Goal: Task Accomplishment & Management: Manage account settings

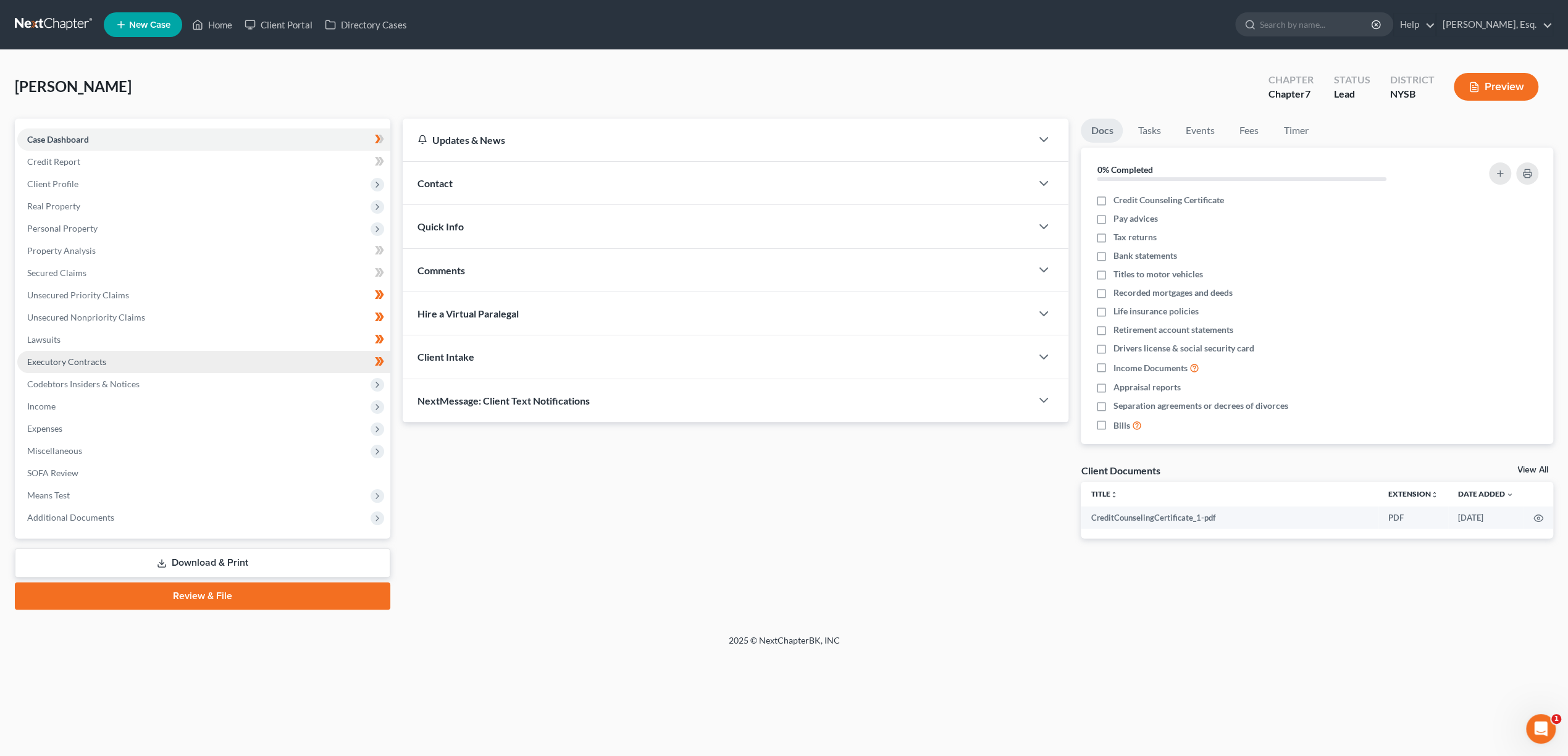
click at [63, 359] on span "Executory Contracts" at bounding box center [66, 361] width 79 height 10
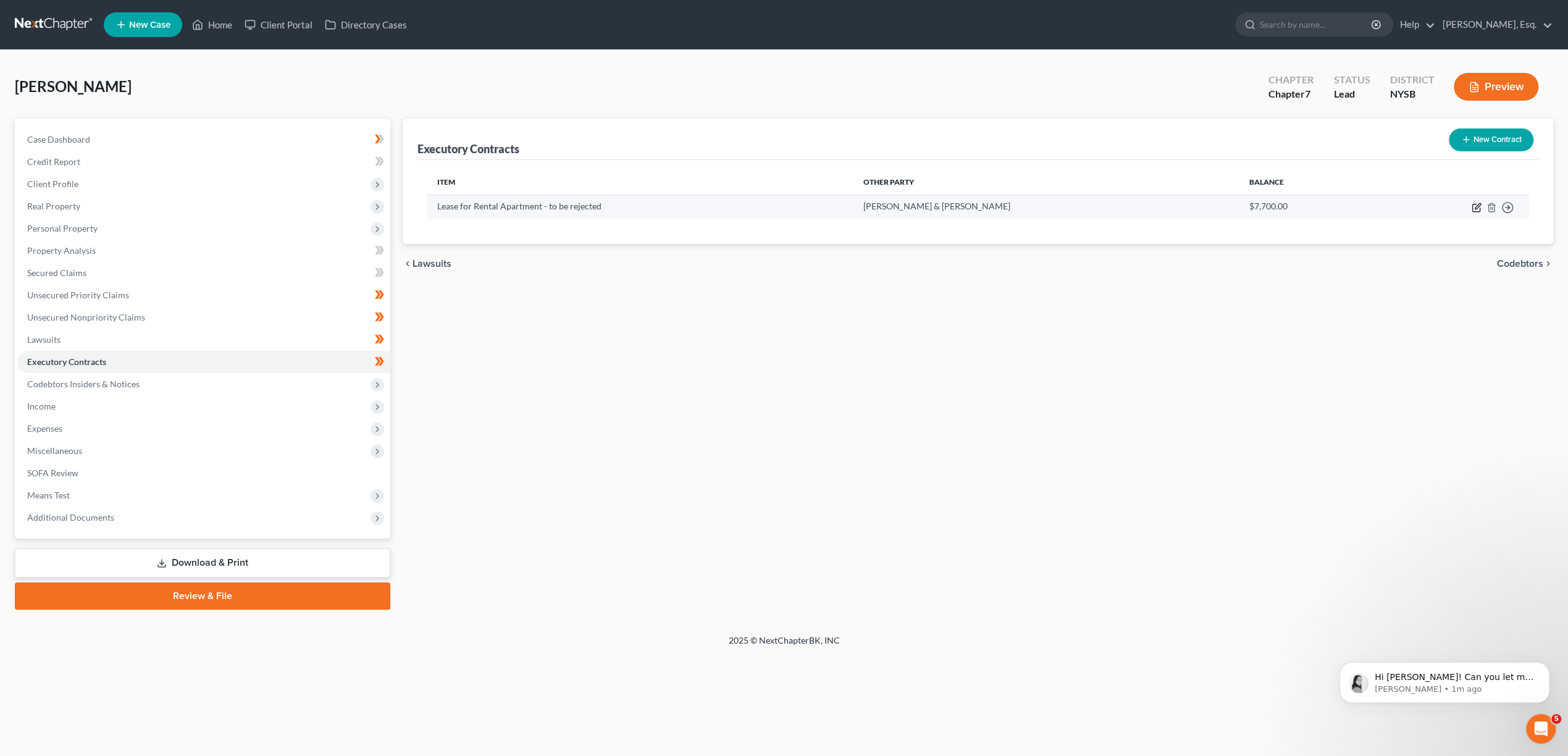
click at [1477, 207] on icon "button" at bounding box center [1478, 206] width 6 height 6
select select "3"
select select "35"
select select "0"
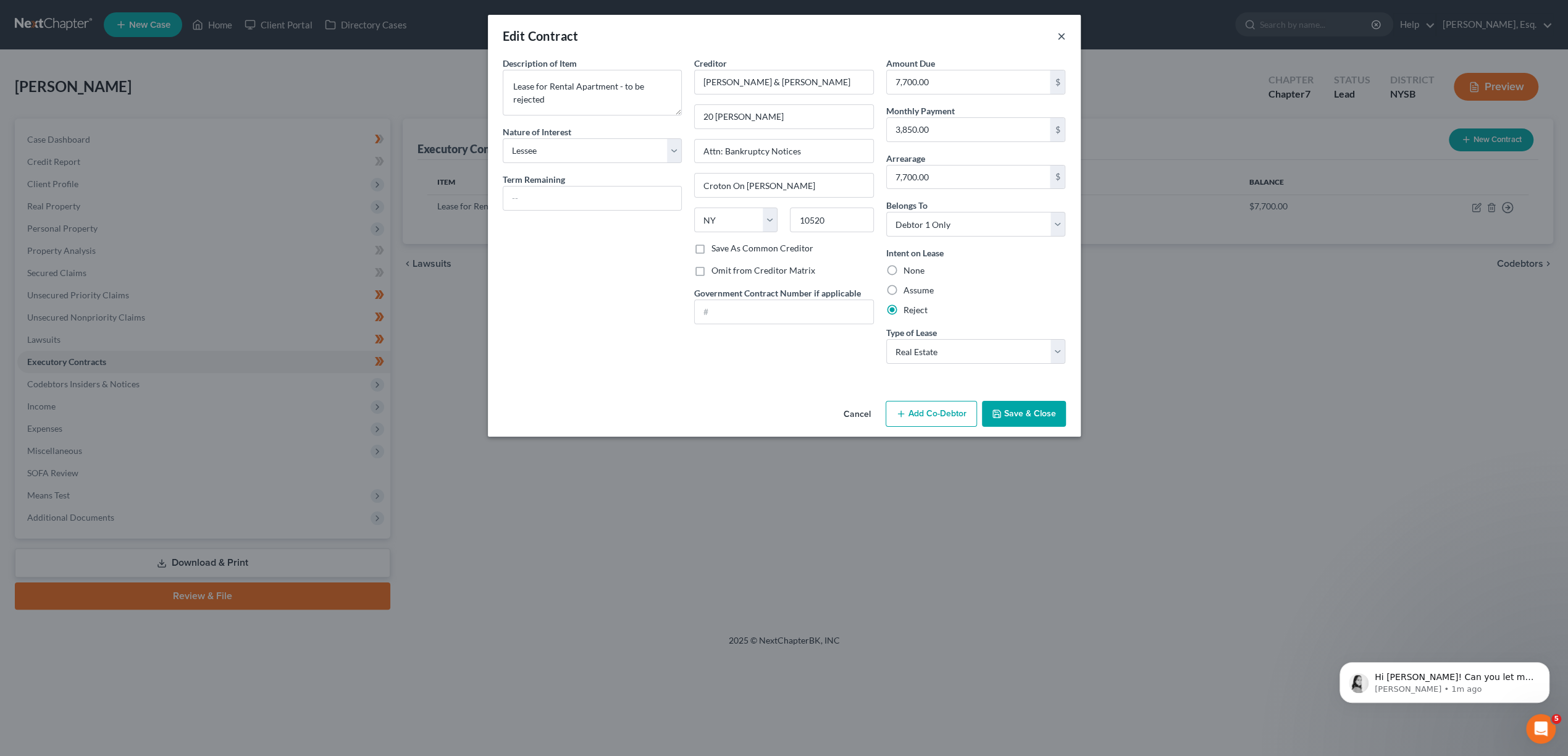
click at [1061, 33] on button "×" at bounding box center [1061, 36] width 8 height 15
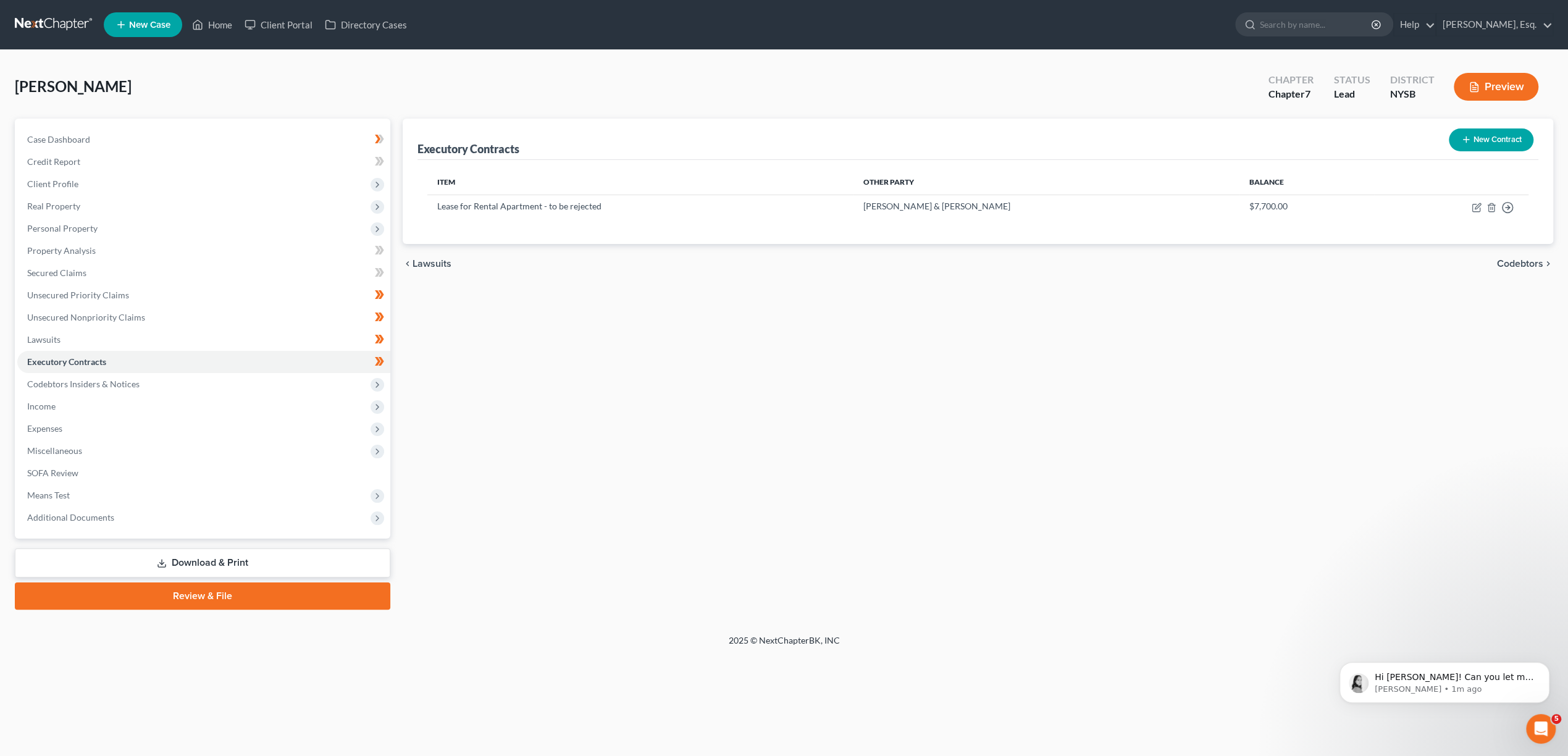
click at [1495, 83] on button "Preview" at bounding box center [1495, 86] width 85 height 28
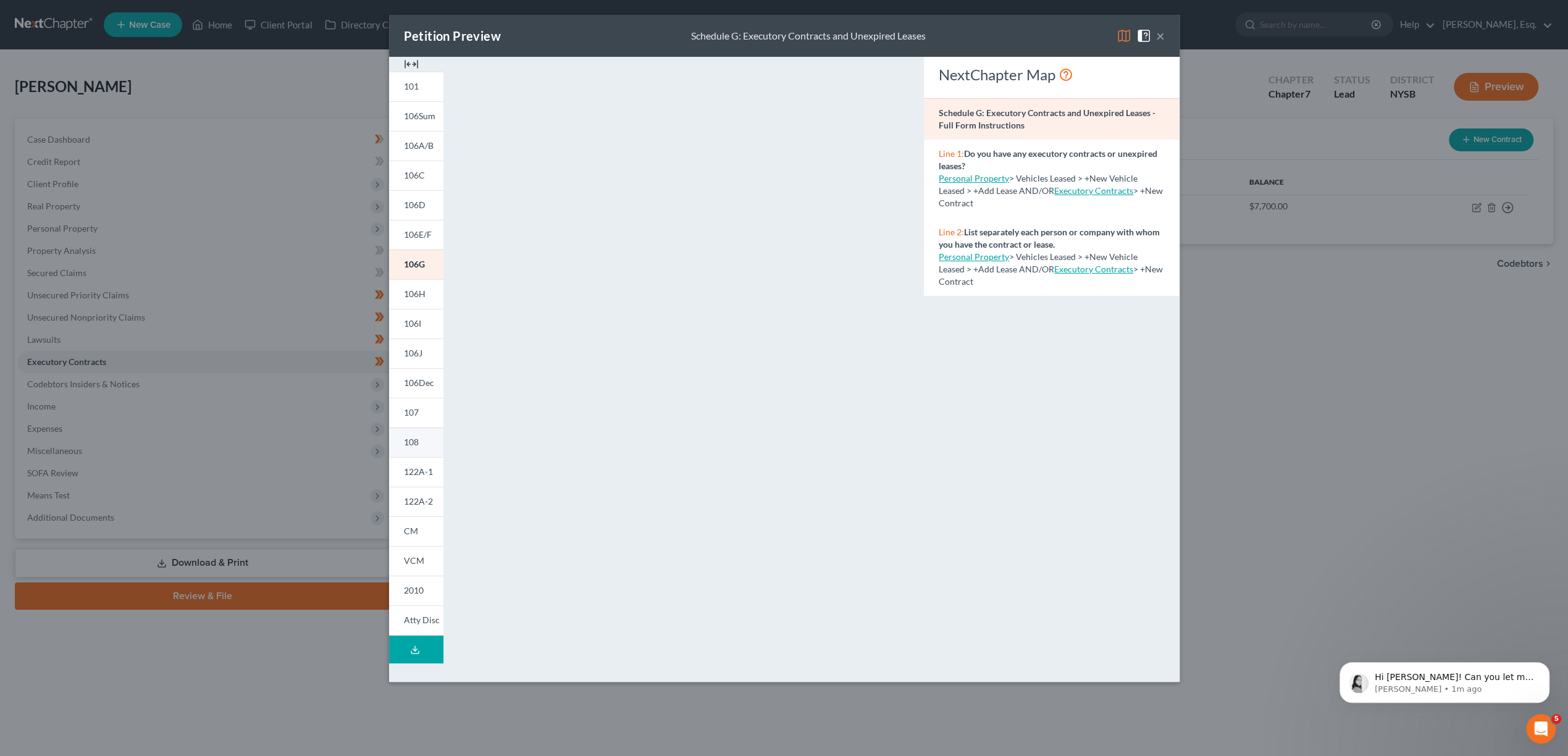
click at [412, 435] on link "108" at bounding box center [416, 442] width 54 height 30
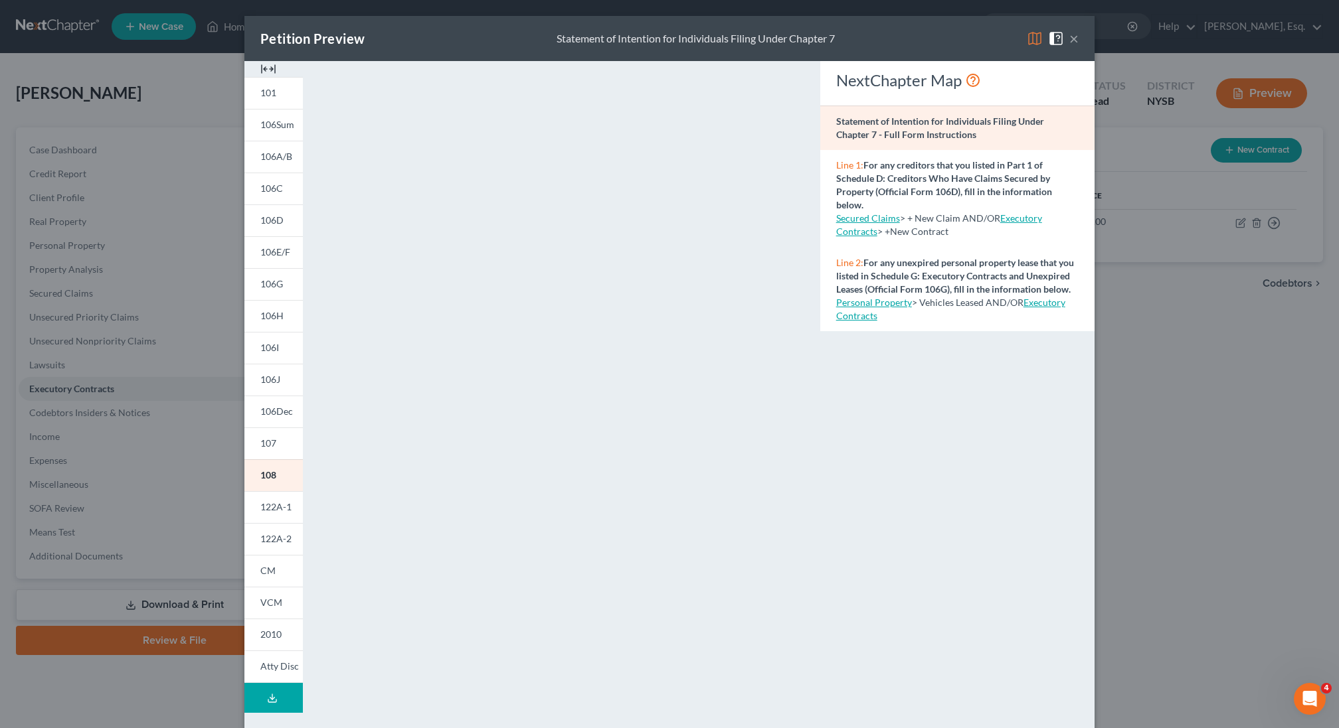
click at [1033, 305] on link "Executory Contracts" at bounding box center [950, 309] width 229 height 25
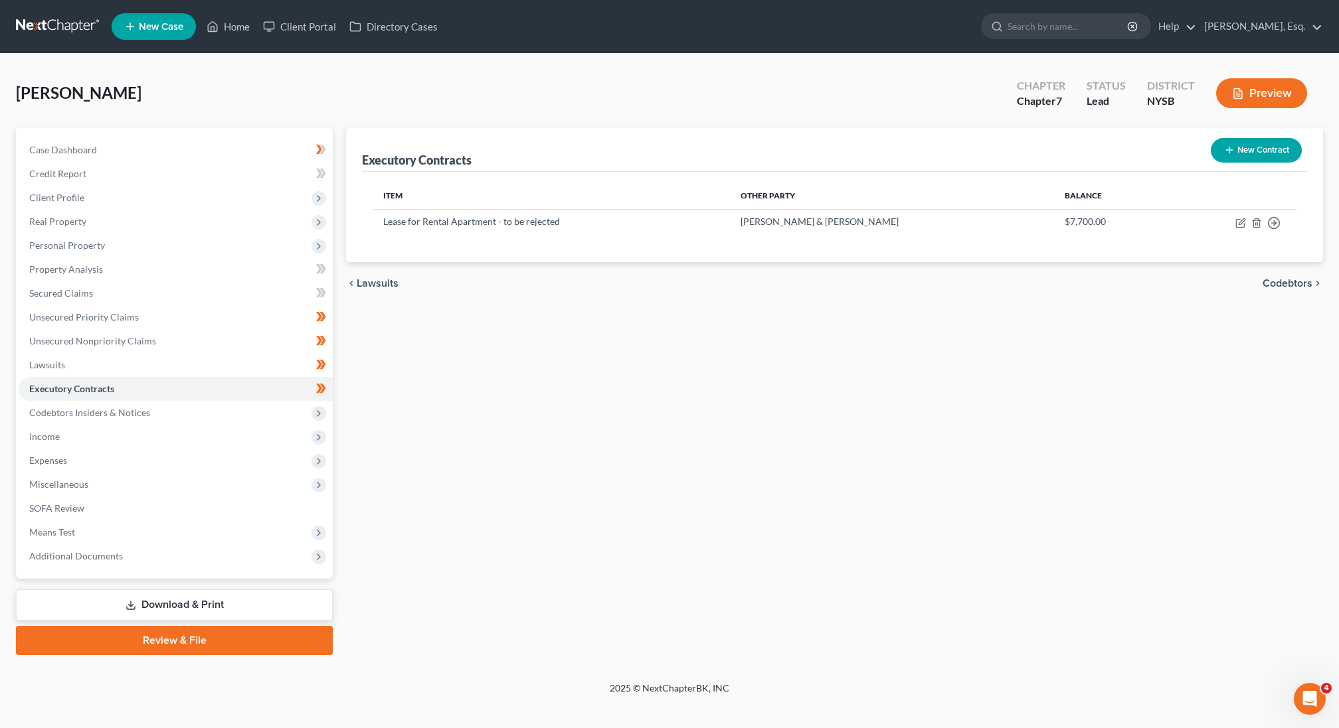
click at [1253, 86] on button "Preview" at bounding box center [1261, 93] width 91 height 30
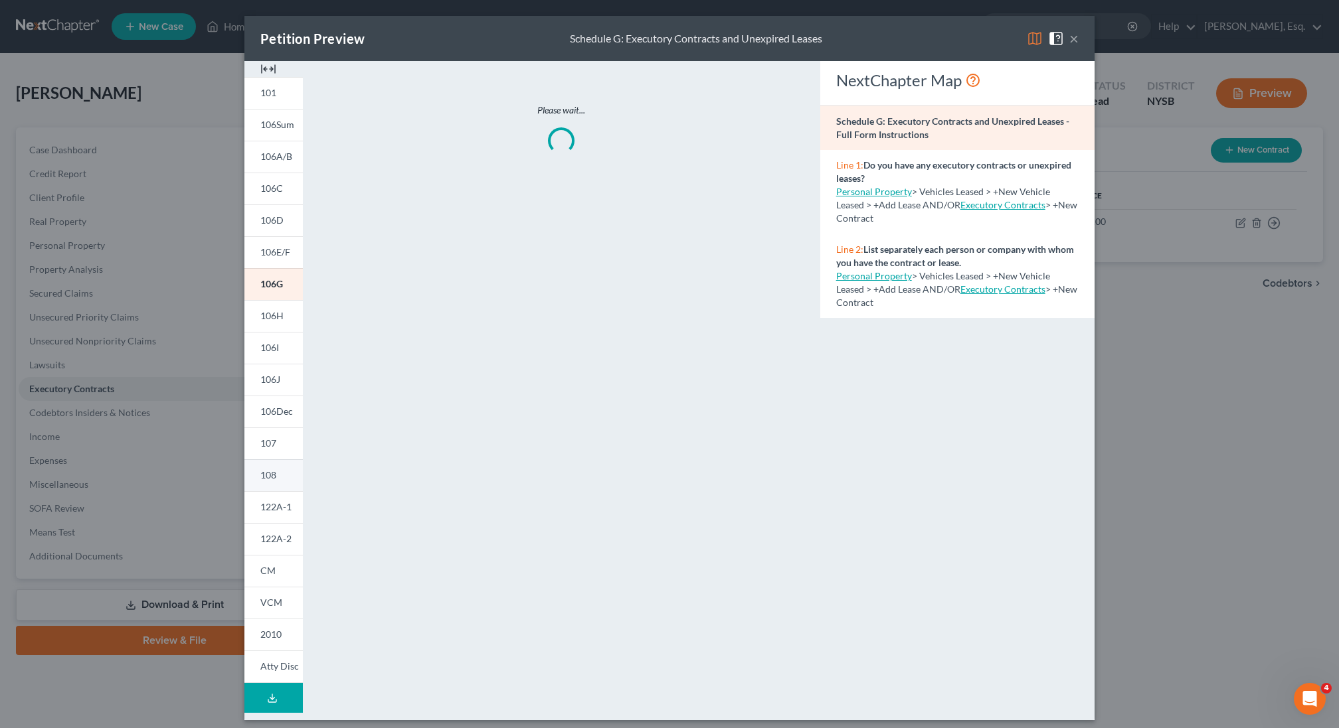
click at [278, 475] on link "108" at bounding box center [273, 475] width 58 height 32
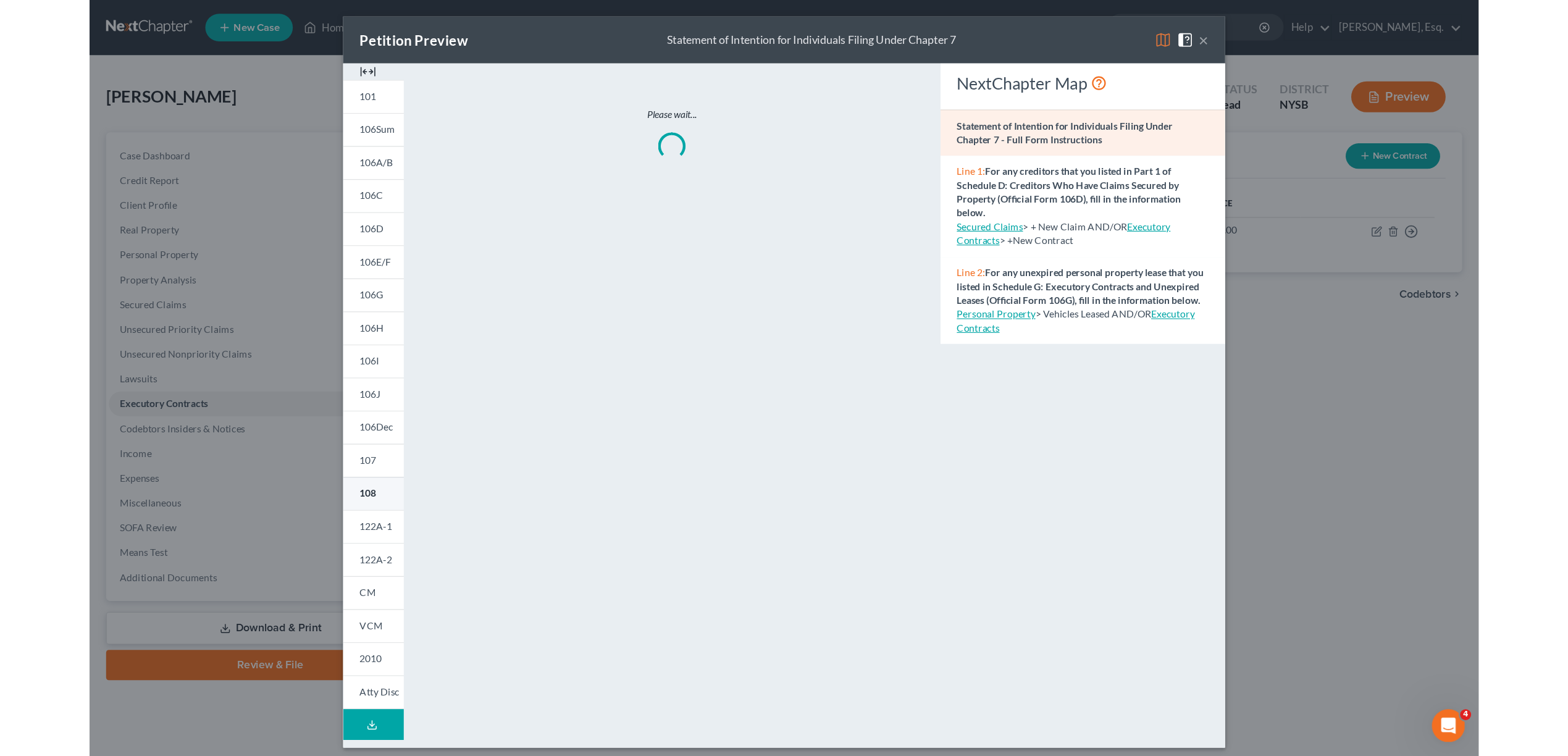
scroll to position [1, 0]
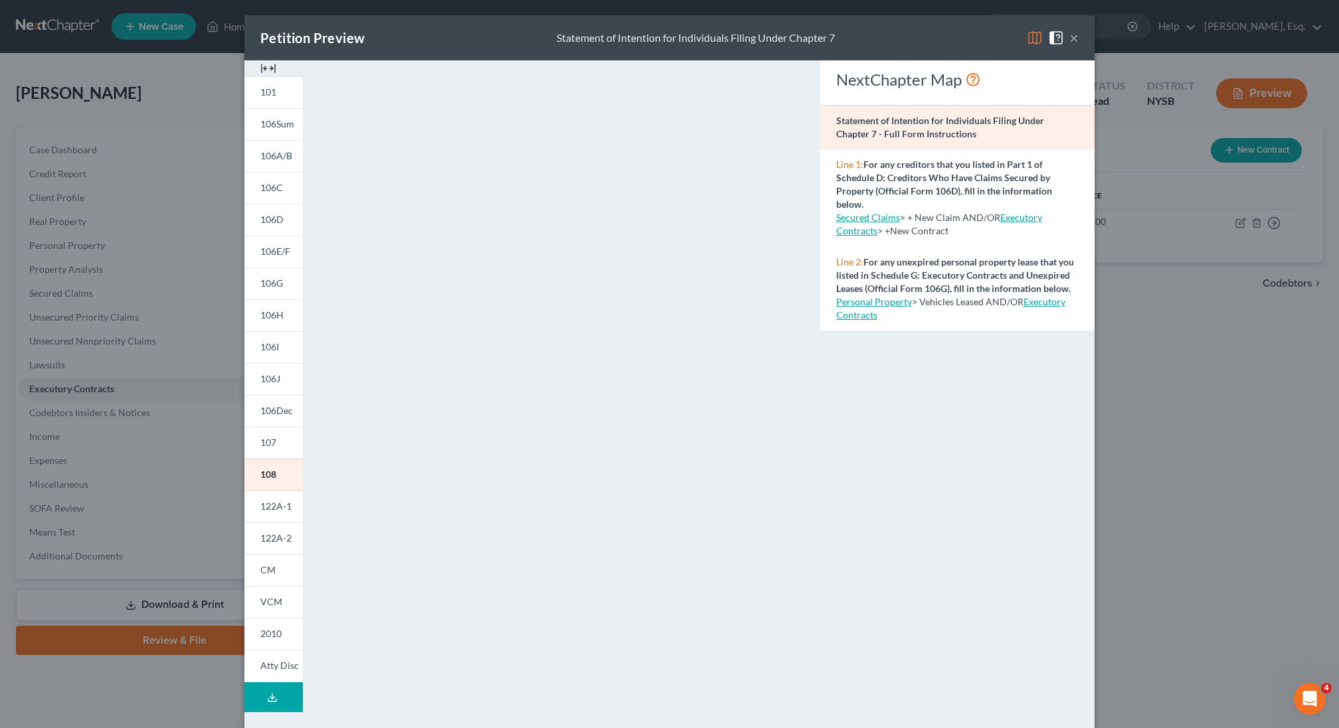
click at [1054, 37] on img at bounding box center [1056, 38] width 16 height 16
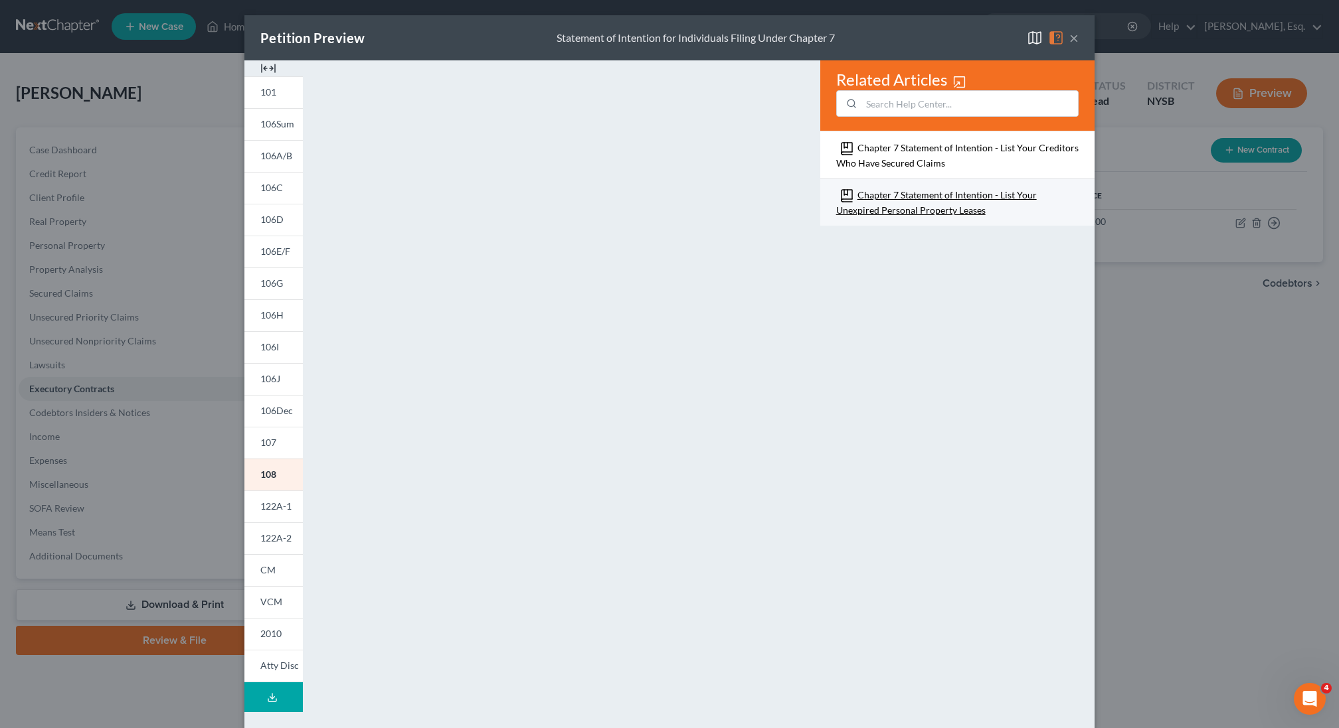
click at [945, 192] on link "Chapter 7 Statement of Intention - List Your Unexpired Personal Property Leases" at bounding box center [936, 202] width 201 height 27
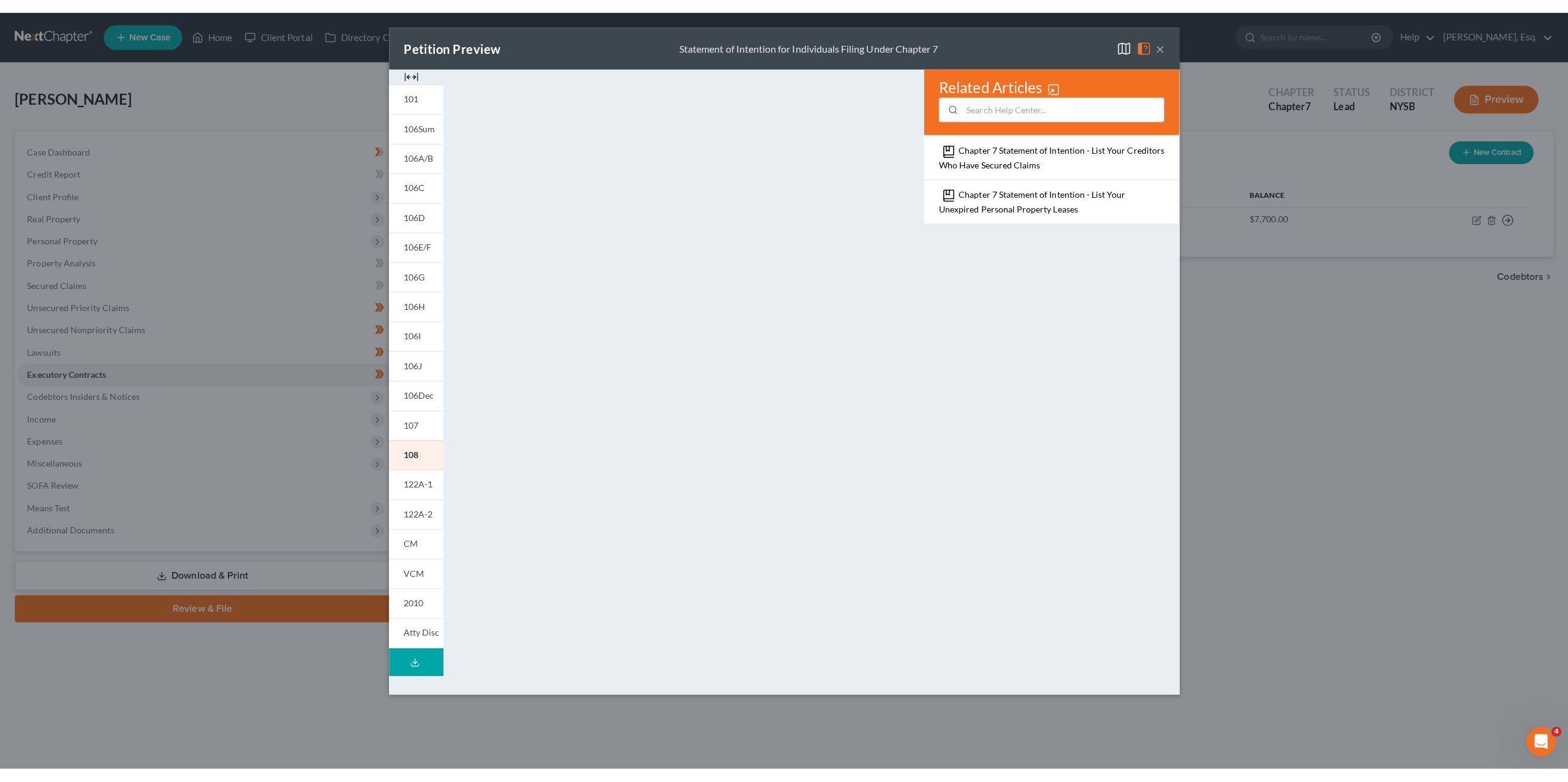
scroll to position [0, 0]
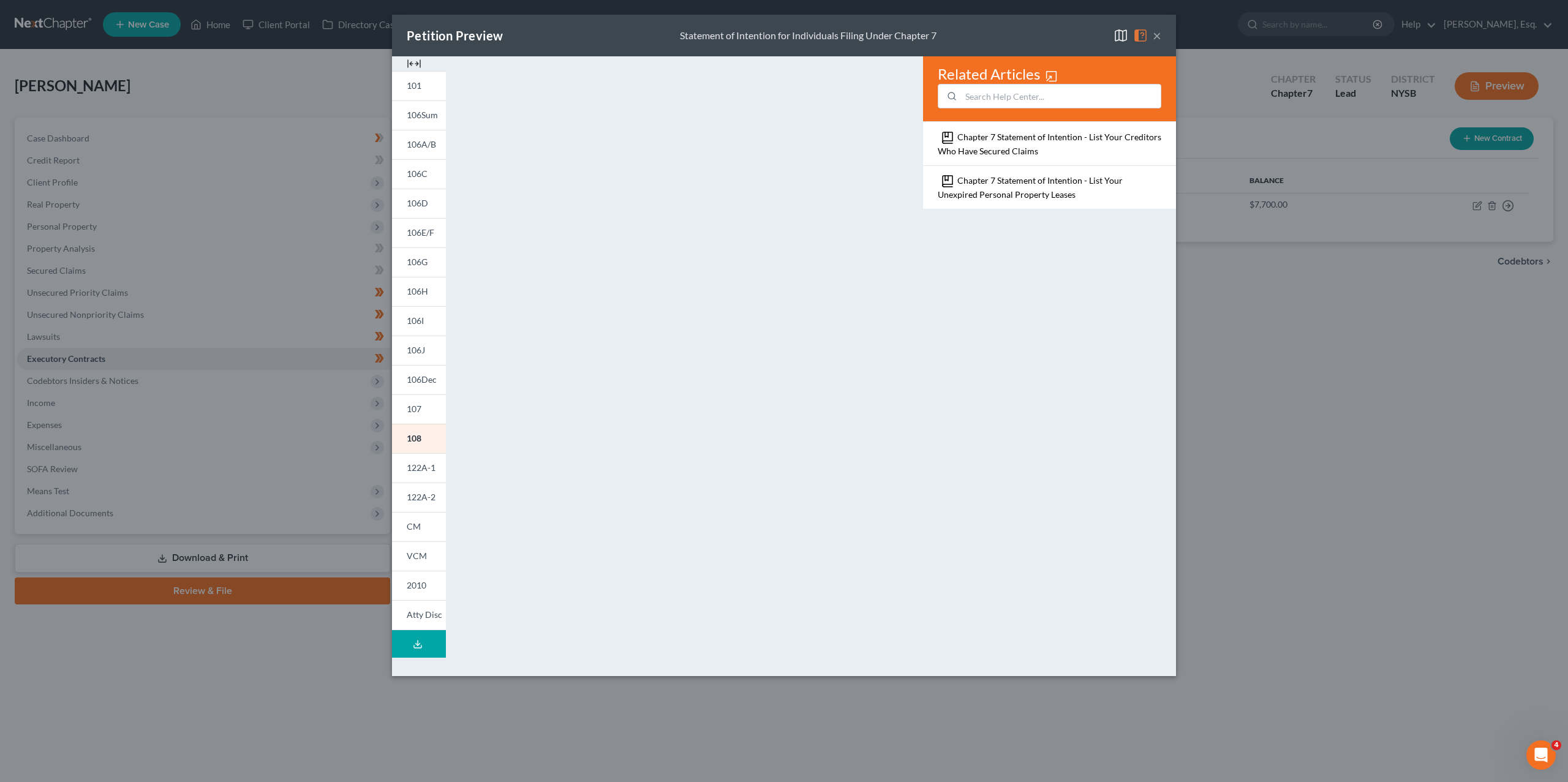
click at [1142, 36] on img at bounding box center [1140, 36] width 15 height 15
click at [1156, 36] on button "×" at bounding box center [1157, 36] width 8 height 15
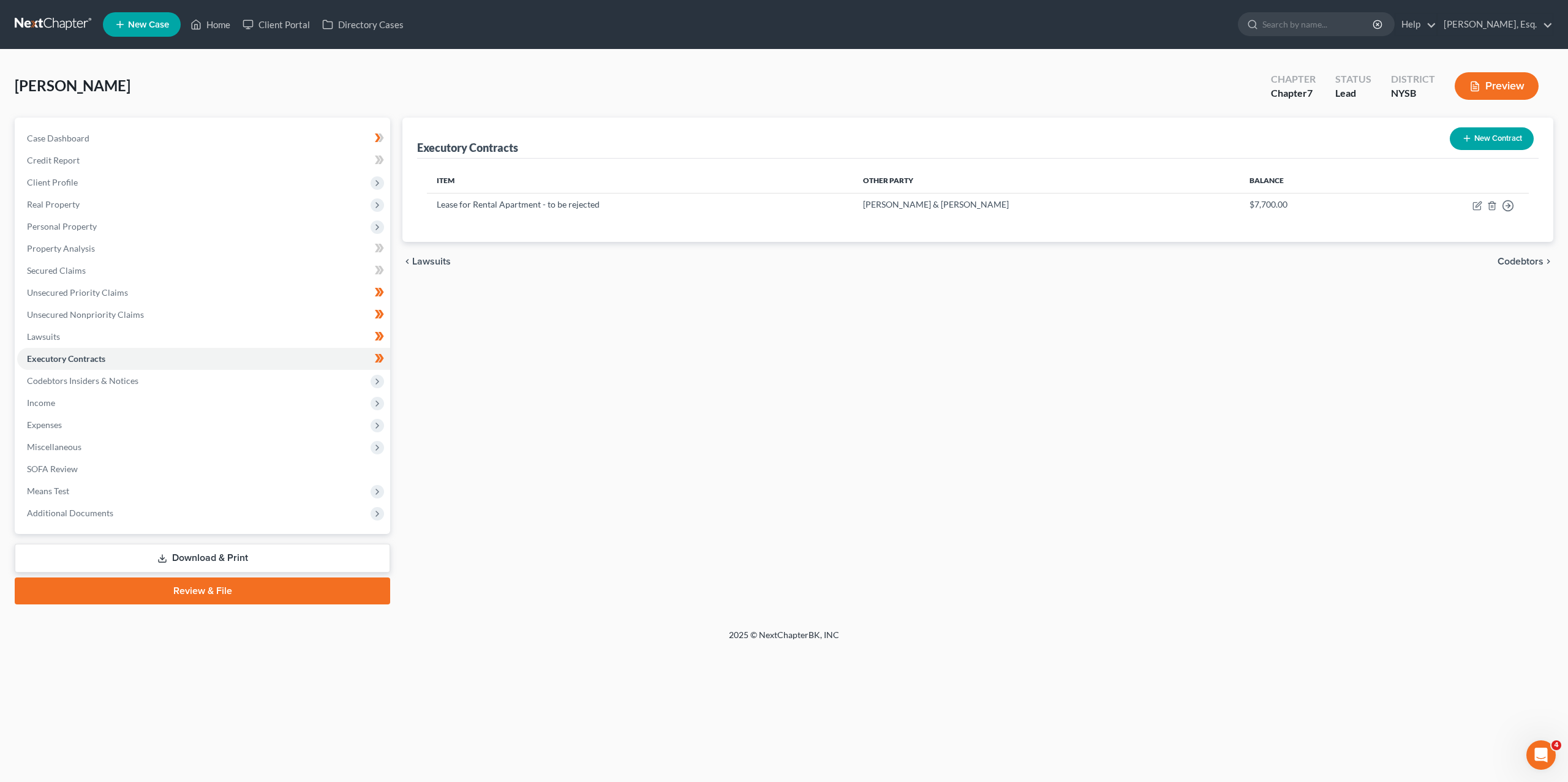
click at [1480, 96] on button "Preview" at bounding box center [1496, 86] width 84 height 28
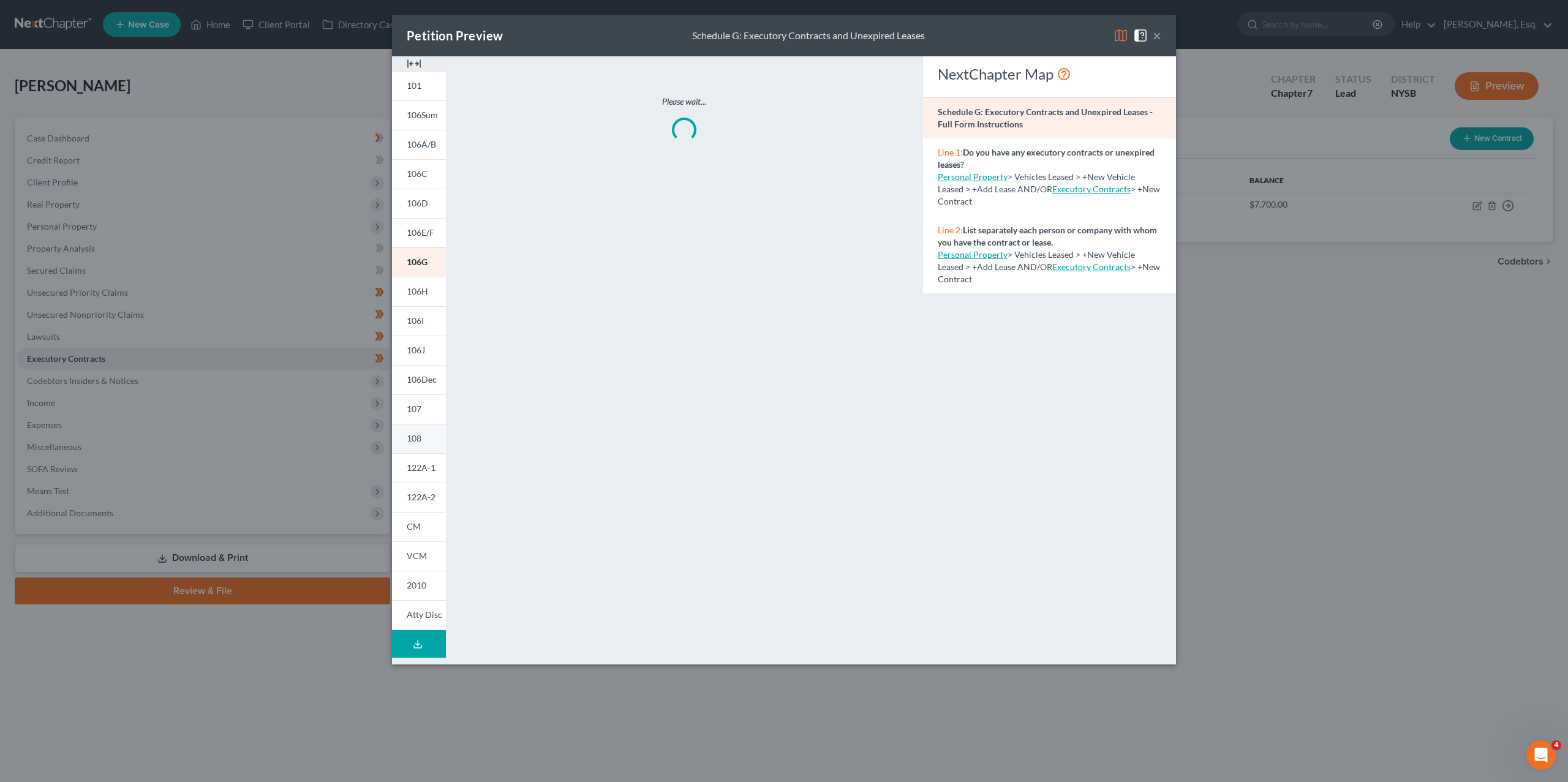
click at [417, 436] on span "108" at bounding box center [414, 437] width 15 height 10
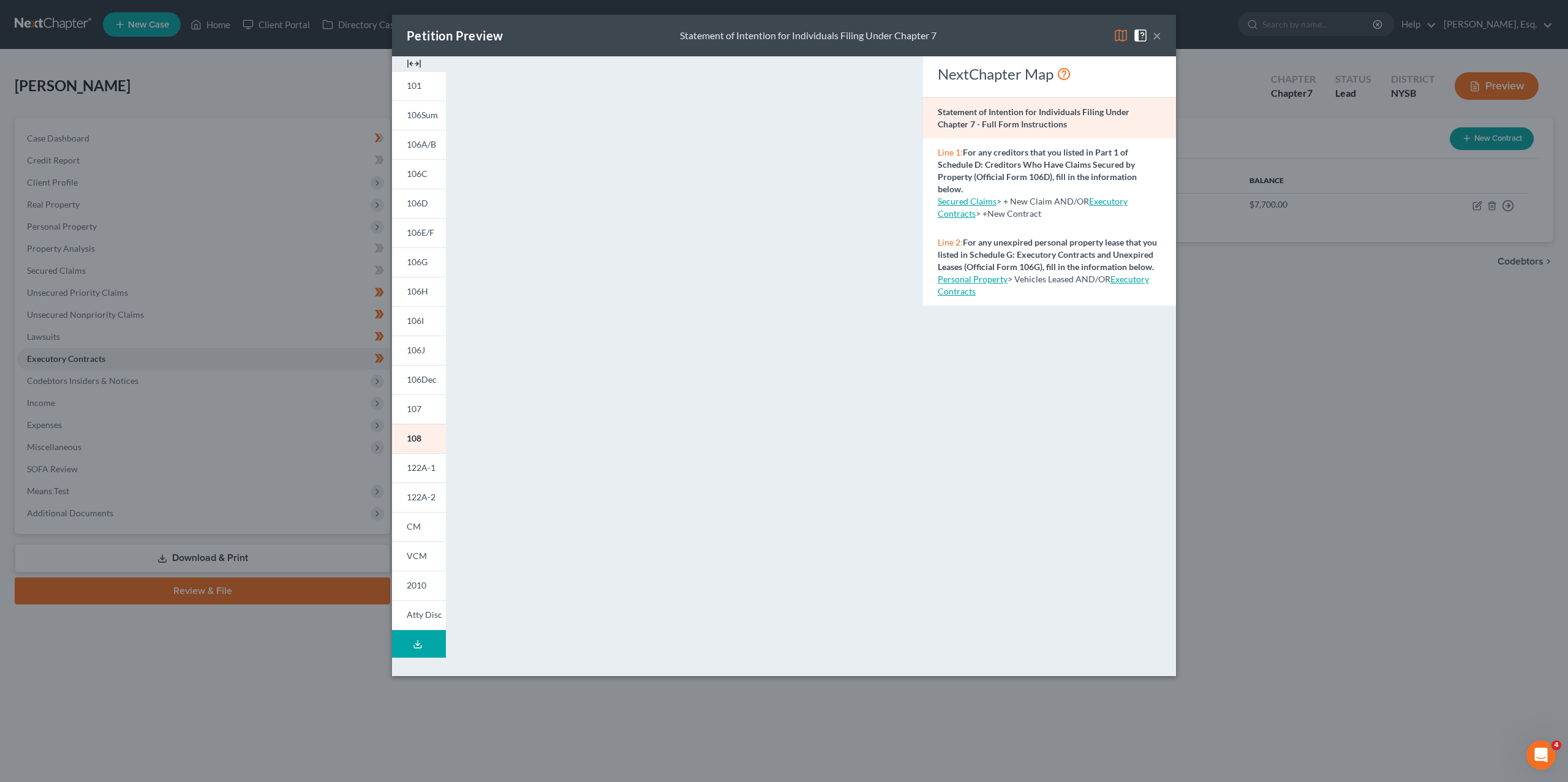
click at [415, 63] on img at bounding box center [414, 64] width 15 height 15
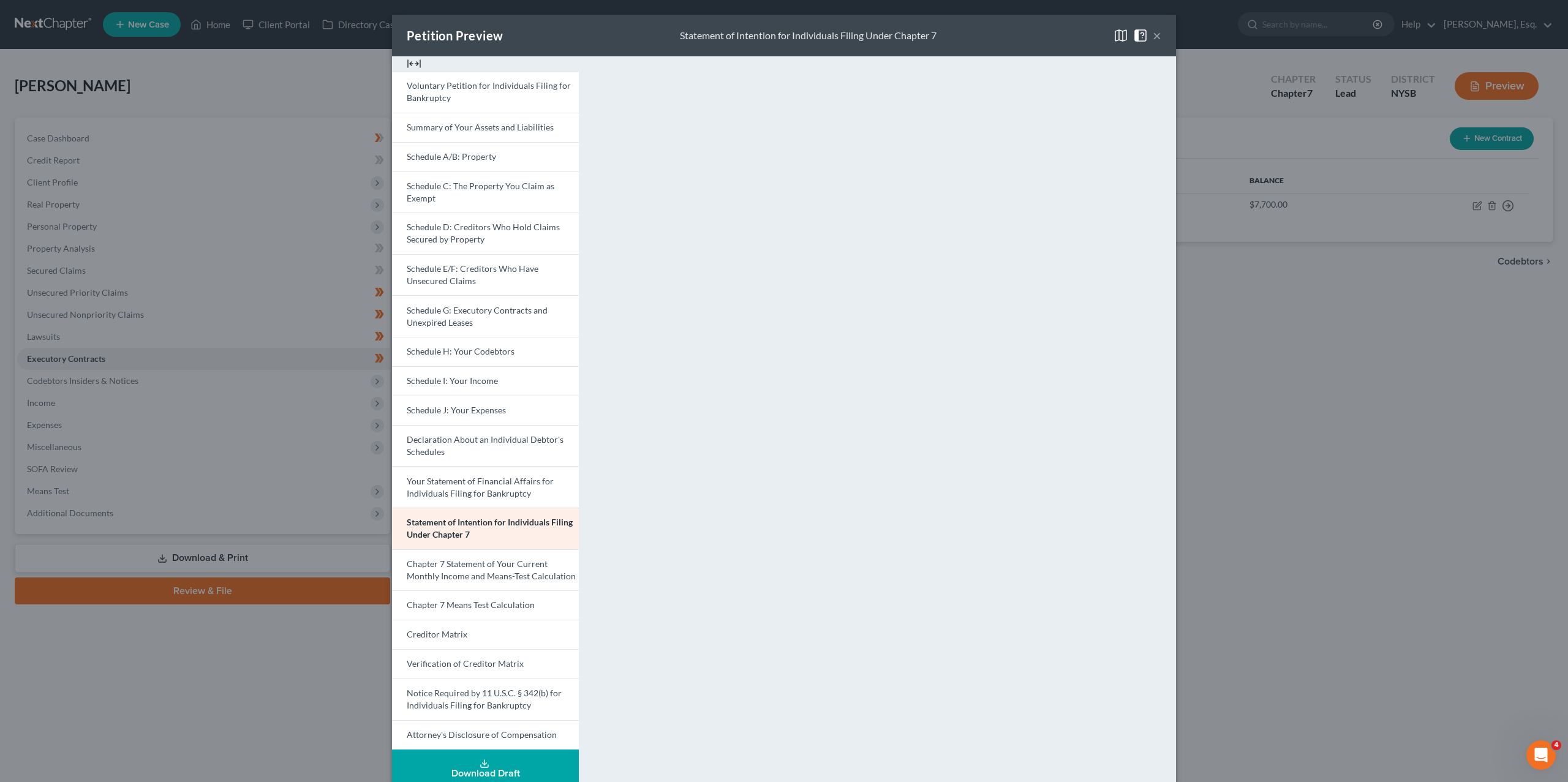
scroll to position [5, 0]
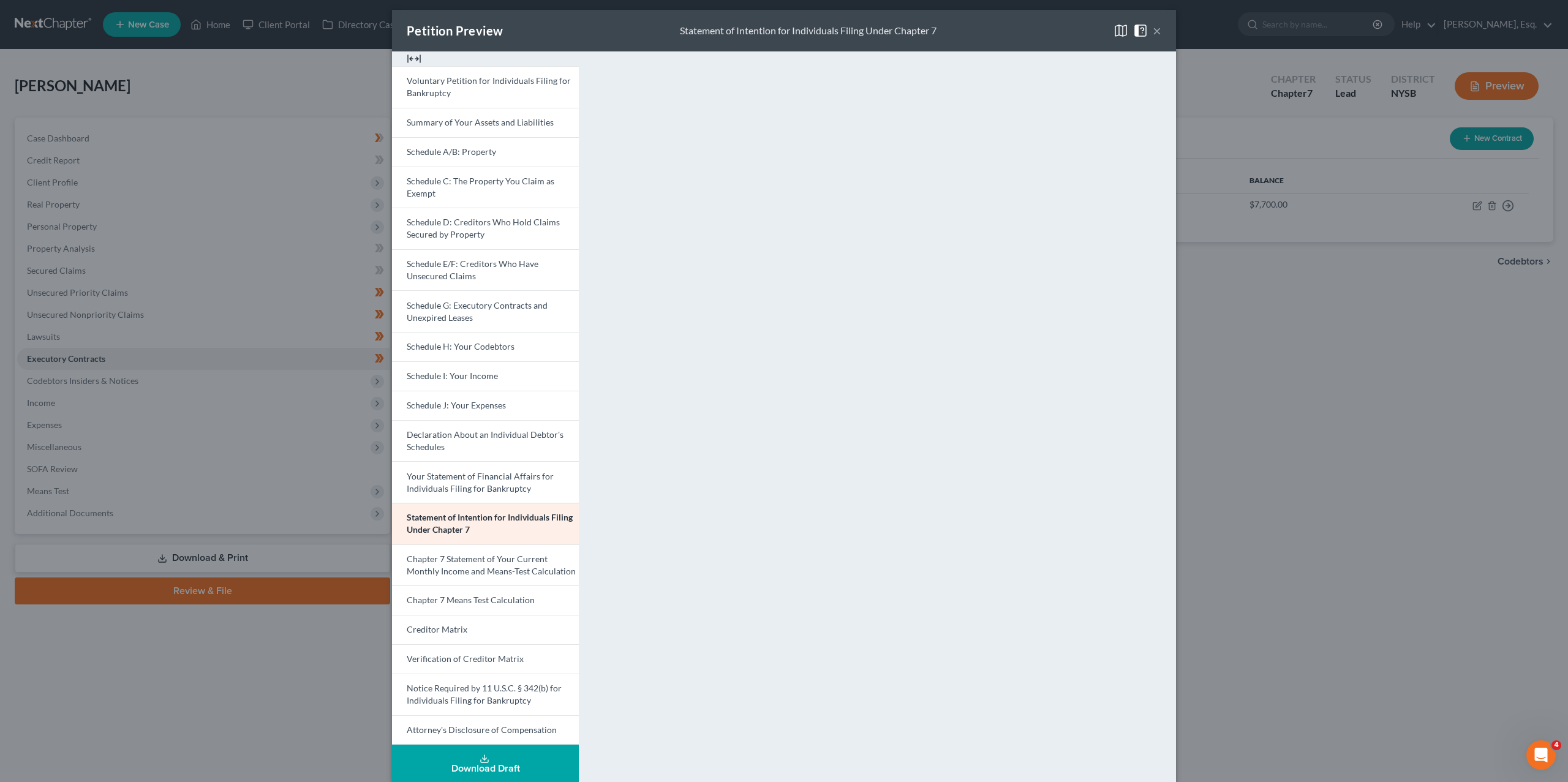
click at [1154, 30] on button "×" at bounding box center [1157, 30] width 8 height 15
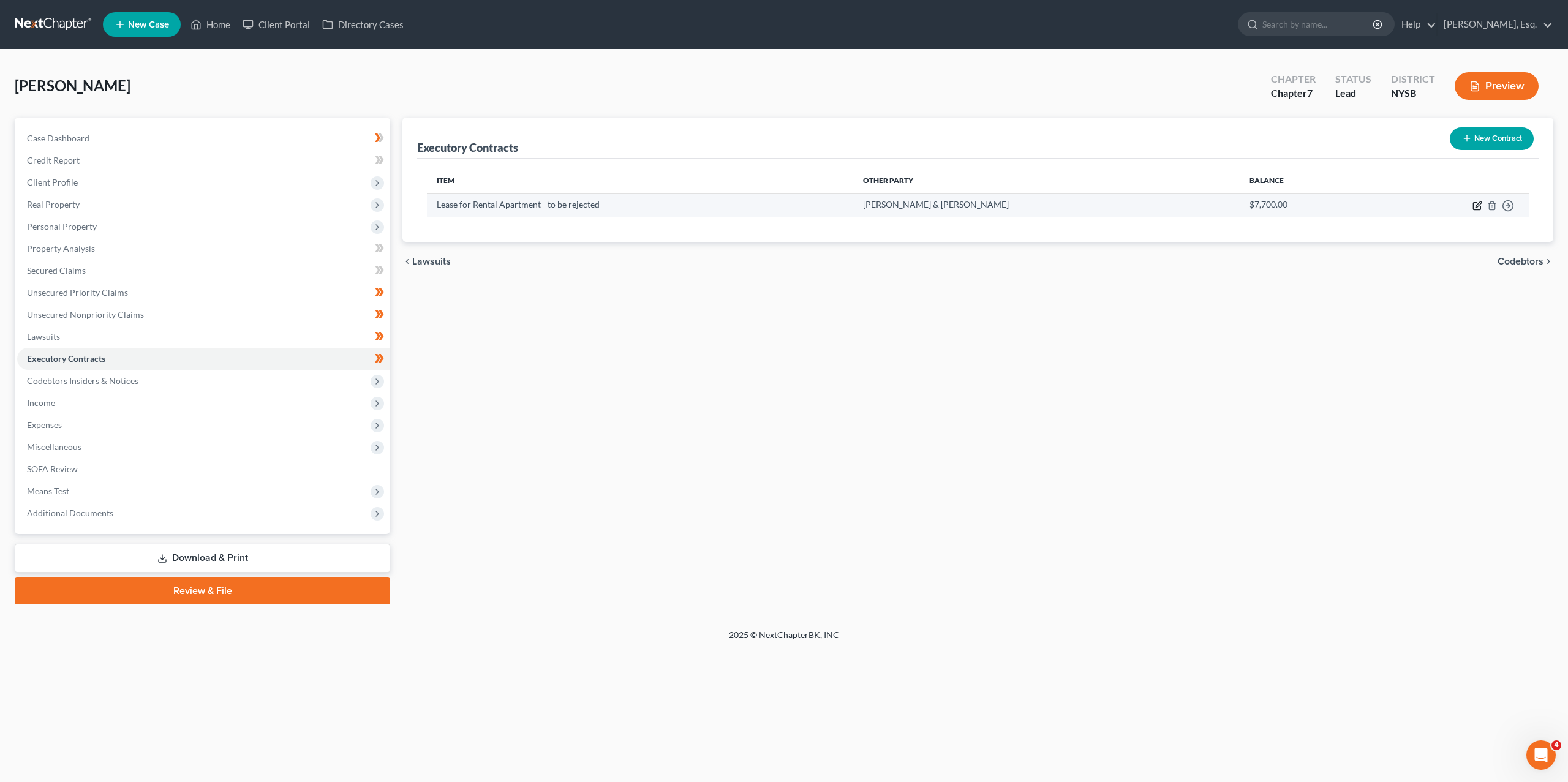
click at [1474, 204] on icon "button" at bounding box center [1477, 206] width 10 height 10
select select "3"
select select "35"
select select "0"
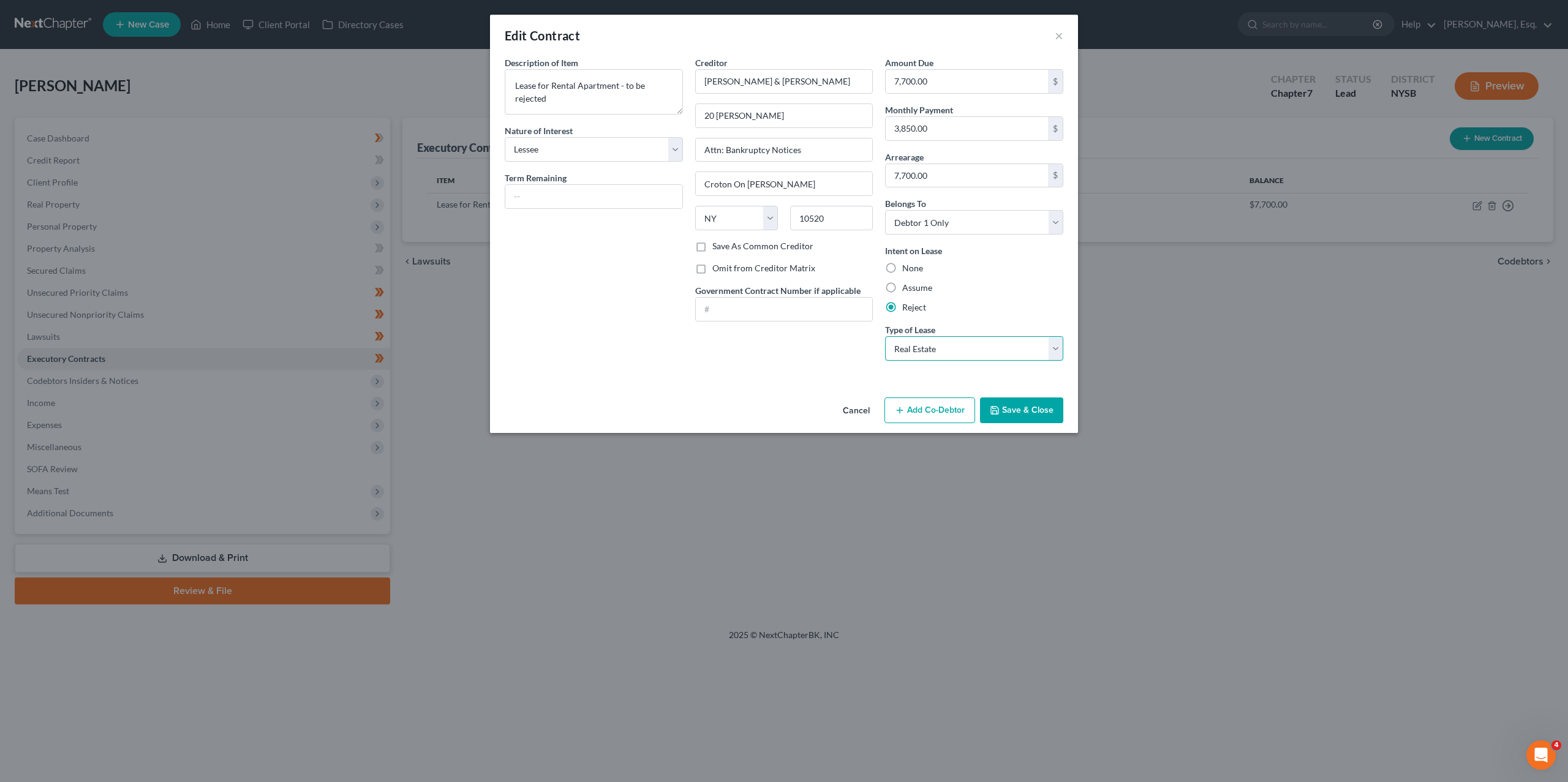
click at [964, 350] on select "Select Real Estate Car Other" at bounding box center [973, 349] width 178 height 25
click at [1058, 35] on button "×" at bounding box center [1058, 36] width 8 height 15
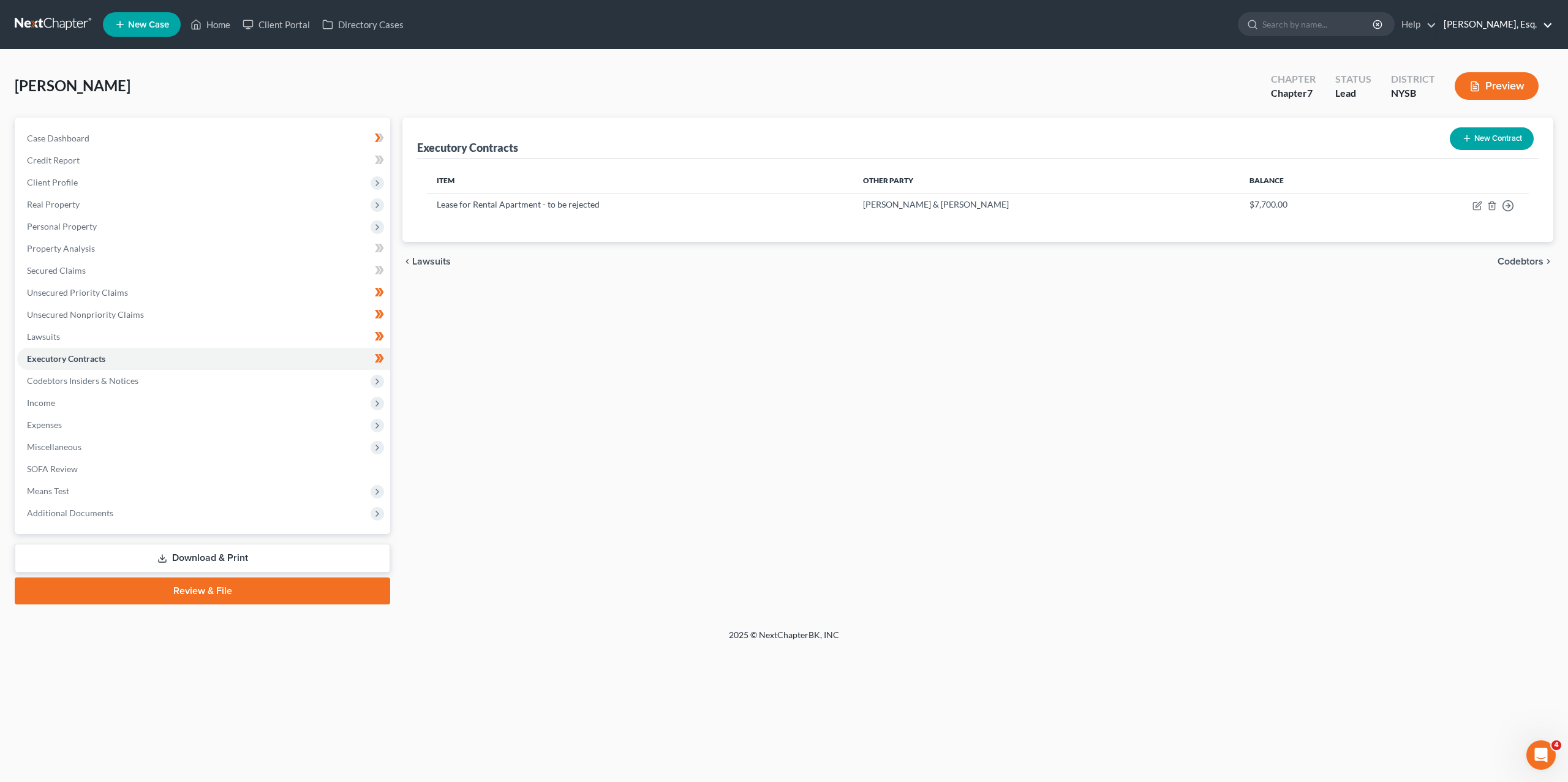
click at [1510, 27] on link "[PERSON_NAME], Esq." at bounding box center [1494, 25] width 115 height 22
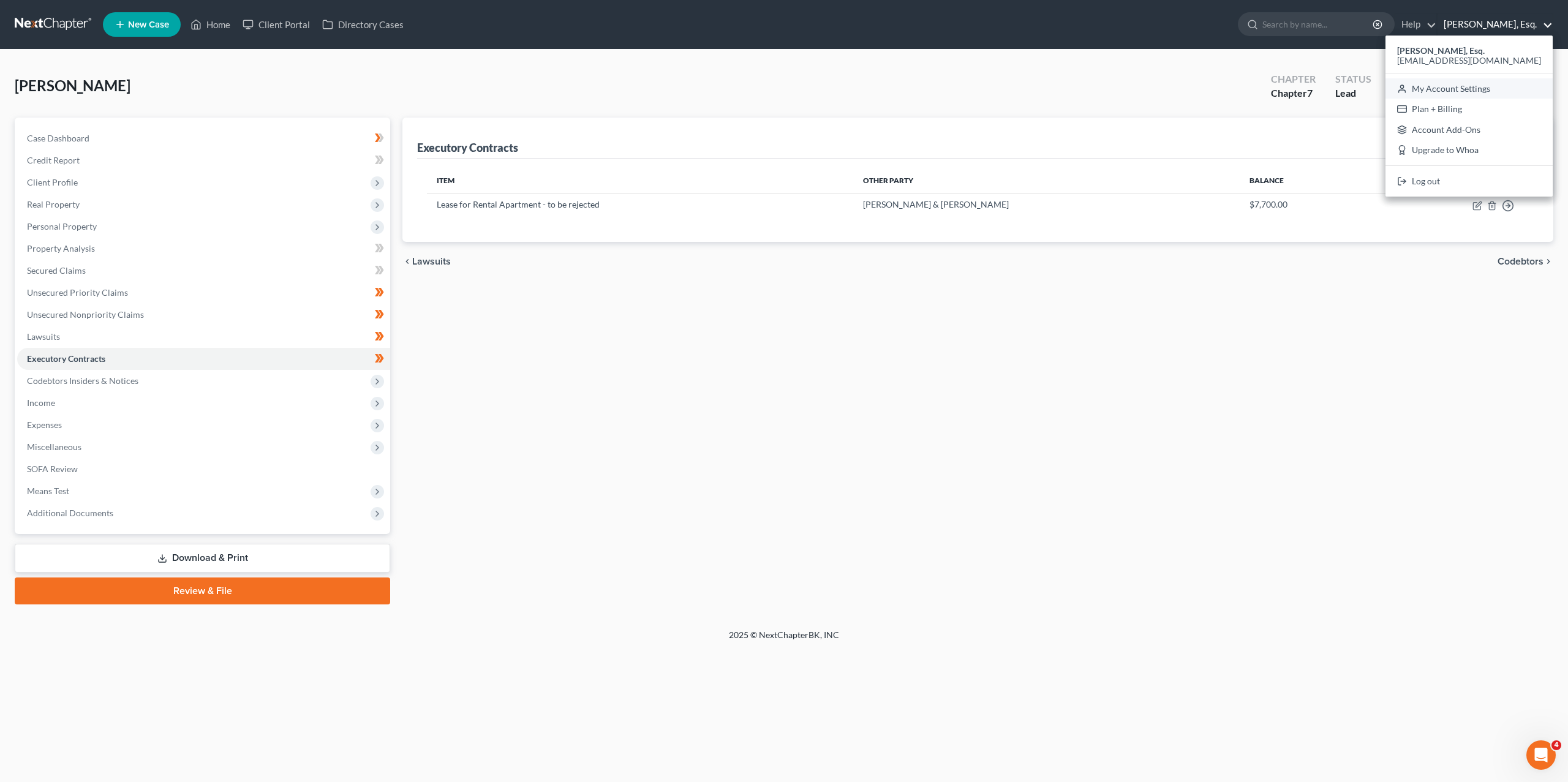
drag, startPoint x: 1479, startPoint y: 89, endPoint x: 1454, endPoint y: 86, distance: 25.2
click at [1479, 89] on link "My Account Settings" at bounding box center [1468, 89] width 167 height 21
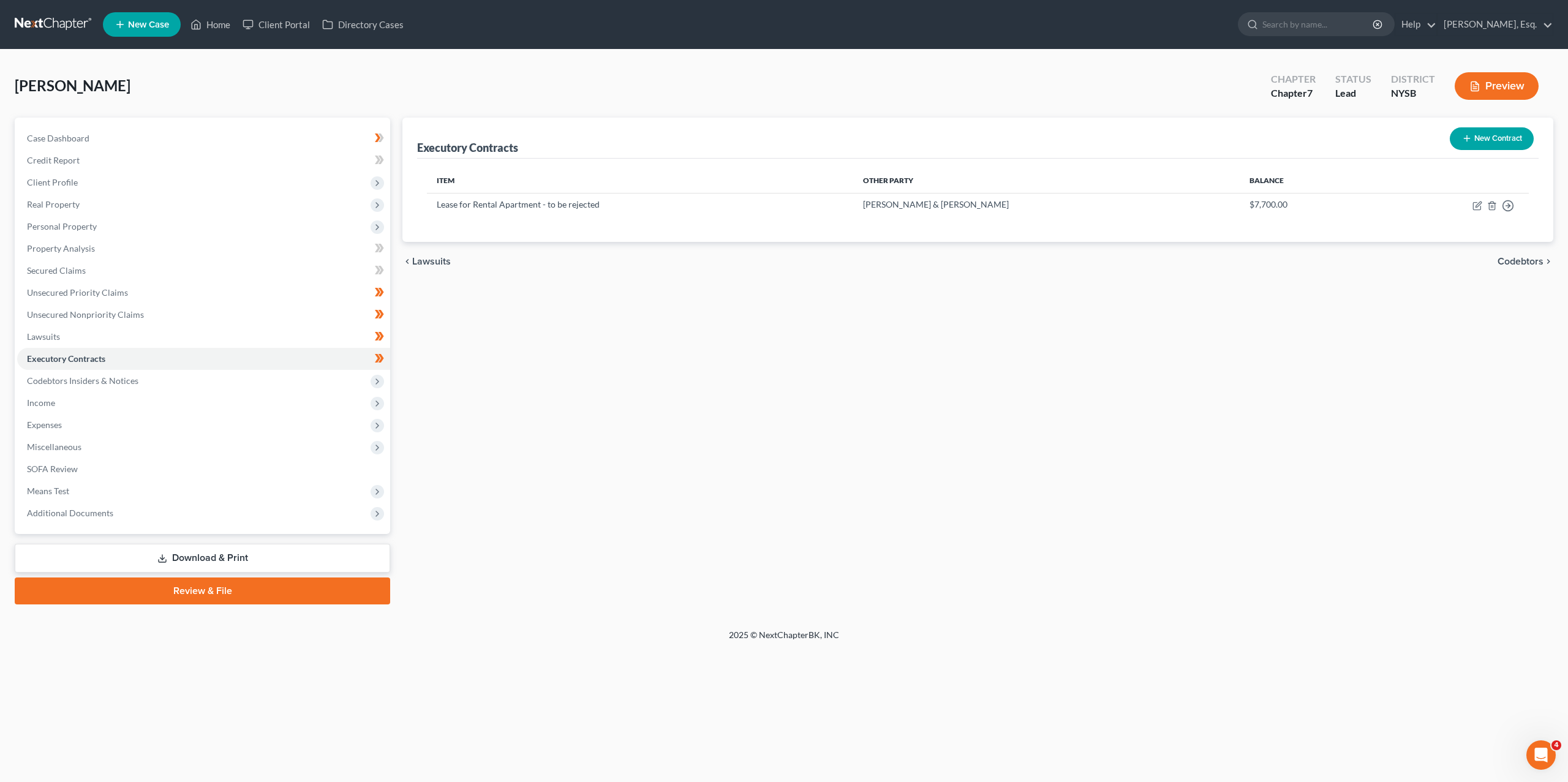
select select "24"
select select "35"
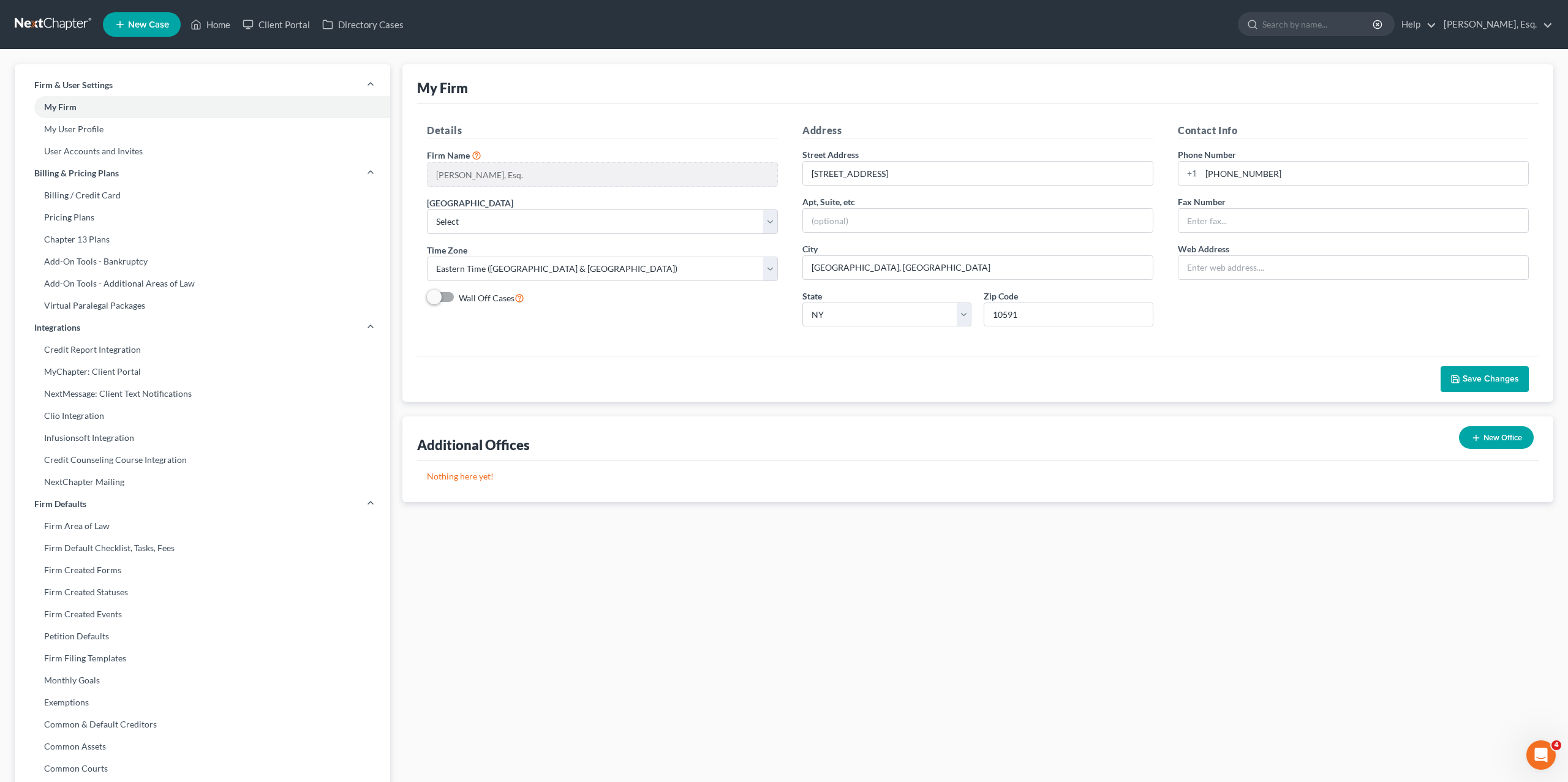
scroll to position [1, 0]
click at [81, 219] on link "Pricing Plans" at bounding box center [202, 217] width 375 height 22
